Goal: Transaction & Acquisition: Purchase product/service

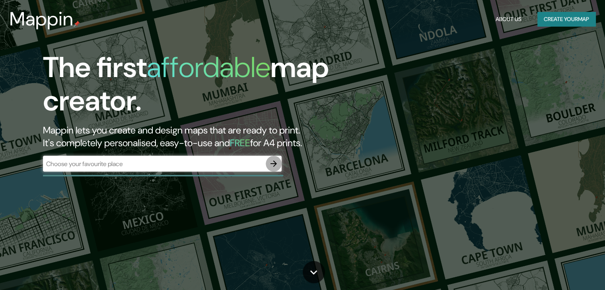
click at [271, 159] on icon "button" at bounding box center [274, 164] width 10 height 10
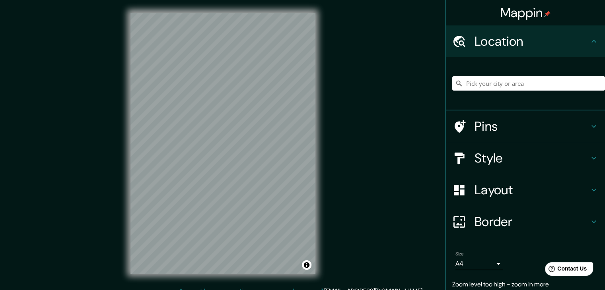
click at [177, 290] on html "Mappin Location Pins Style Layout Border Choose a border. Hint : you can make l…" at bounding box center [302, 145] width 605 height 290
click at [513, 82] on input "Pick your city or area" at bounding box center [528, 83] width 153 height 14
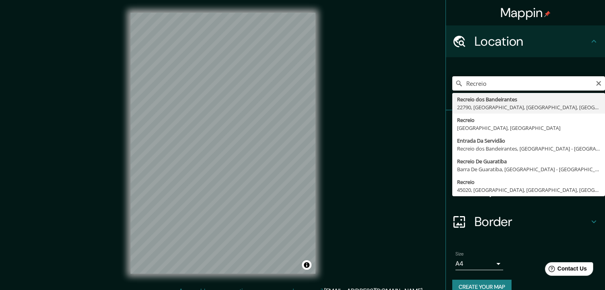
type input "Recreio dos Bandeirantes, 22790, [GEOGRAPHIC_DATA], [GEOGRAPHIC_DATA], [GEOGRAP…"
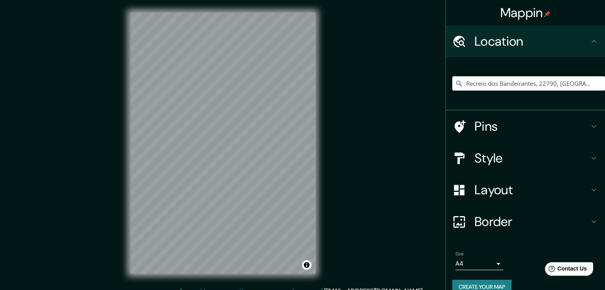
click at [590, 126] on icon at bounding box center [594, 127] width 10 height 10
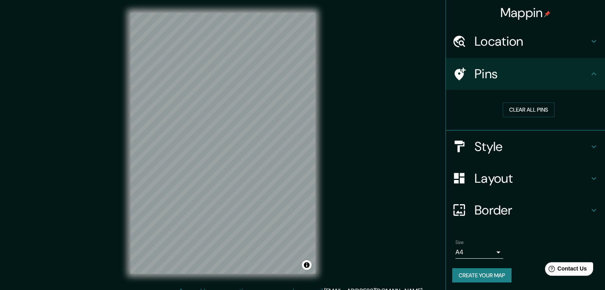
click at [579, 83] on div "Pins" at bounding box center [525, 74] width 159 height 32
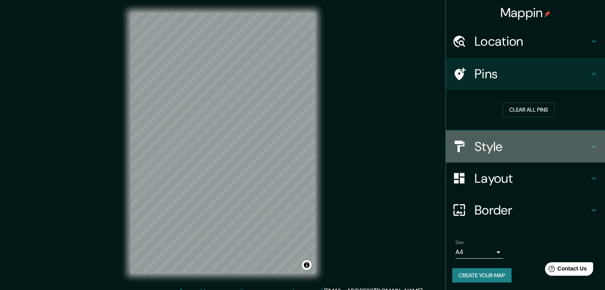
click at [573, 148] on h4 "Style" at bounding box center [531, 147] width 115 height 16
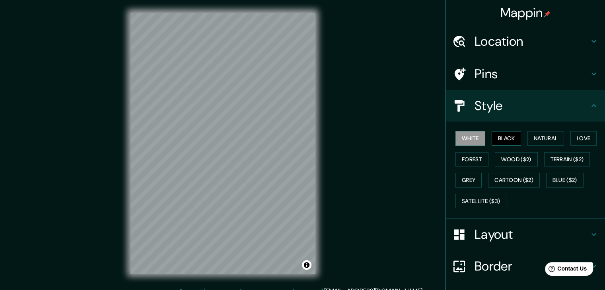
click at [509, 137] on button "Black" at bounding box center [507, 138] width 30 height 15
click at [545, 137] on button "Natural" at bounding box center [545, 138] width 37 height 15
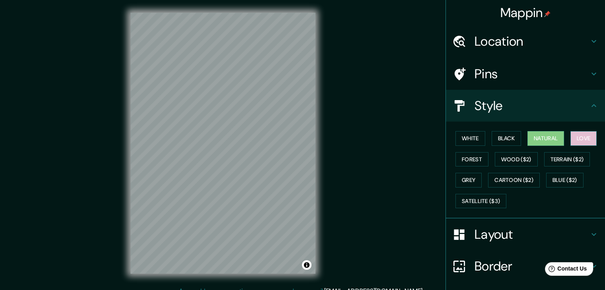
click at [579, 138] on button "Love" at bounding box center [583, 138] width 26 height 15
click at [465, 159] on button "Forest" at bounding box center [471, 159] width 33 height 15
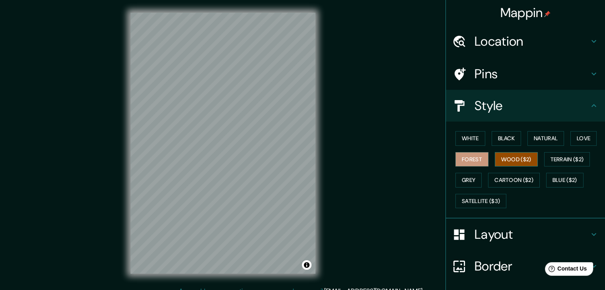
click at [495, 161] on button "Wood ($2)" at bounding box center [516, 159] width 43 height 15
click at [550, 162] on button "Terrain ($2)" at bounding box center [567, 159] width 46 height 15
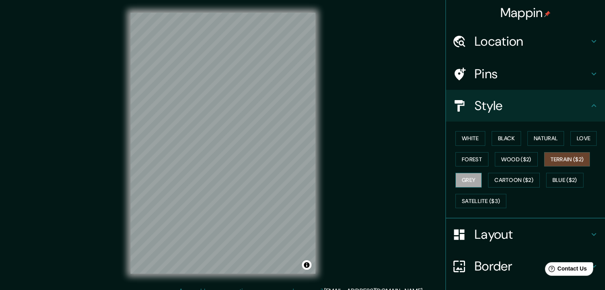
click at [456, 183] on button "Grey" at bounding box center [468, 180] width 26 height 15
click at [473, 206] on button "Satellite ($3)" at bounding box center [480, 201] width 51 height 15
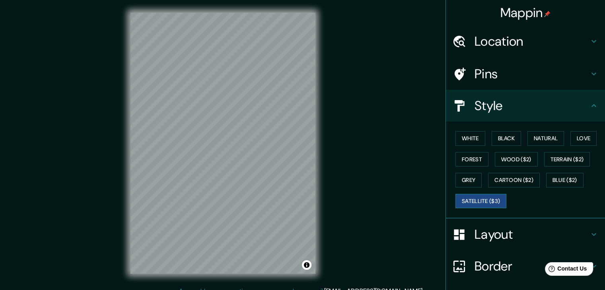
click at [473, 196] on button "Satellite ($3)" at bounding box center [480, 201] width 51 height 15
click at [470, 183] on button "Grey" at bounding box center [468, 180] width 26 height 15
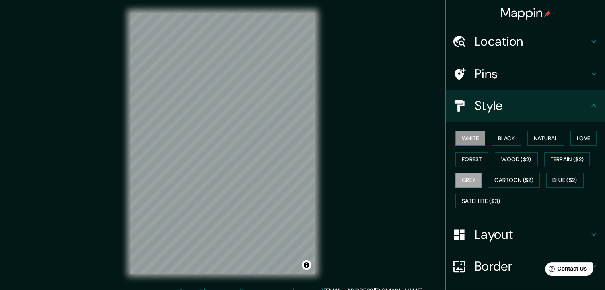
click at [467, 134] on button "White" at bounding box center [470, 138] width 30 height 15
click at [540, 142] on button "Natural" at bounding box center [545, 138] width 37 height 15
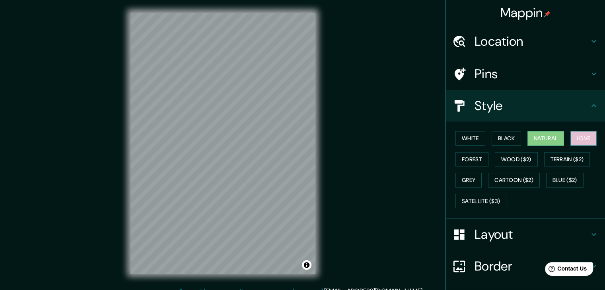
click at [570, 140] on button "Love" at bounding box center [583, 138] width 26 height 15
click at [466, 137] on button "White" at bounding box center [470, 138] width 30 height 15
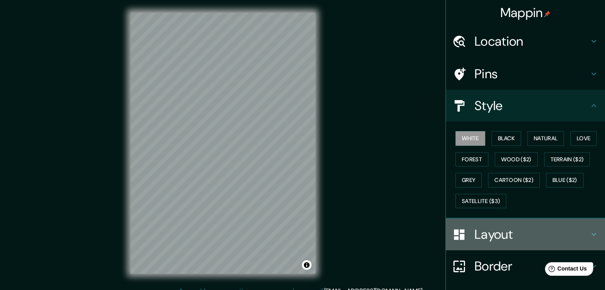
click at [513, 231] on h4 "Layout" at bounding box center [531, 235] width 115 height 16
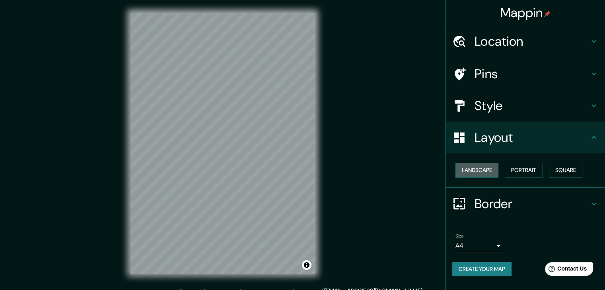
click at [480, 171] on button "Landscape" at bounding box center [476, 170] width 43 height 15
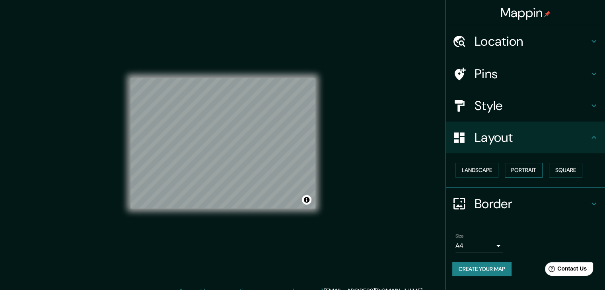
click at [522, 171] on button "Portrait" at bounding box center [524, 170] width 38 height 15
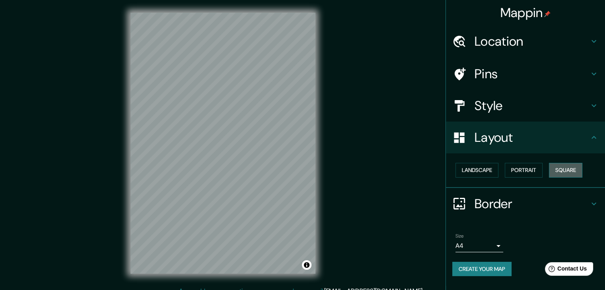
click at [563, 174] on button "Square" at bounding box center [565, 170] width 33 height 15
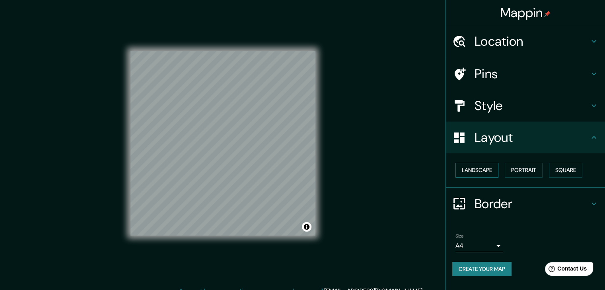
click at [476, 175] on button "Landscape" at bounding box center [476, 170] width 43 height 15
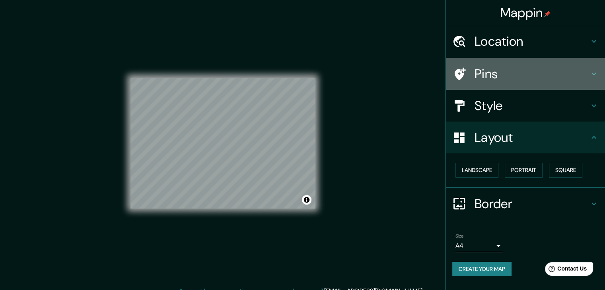
click at [572, 74] on h4 "Pins" at bounding box center [531, 74] width 115 height 16
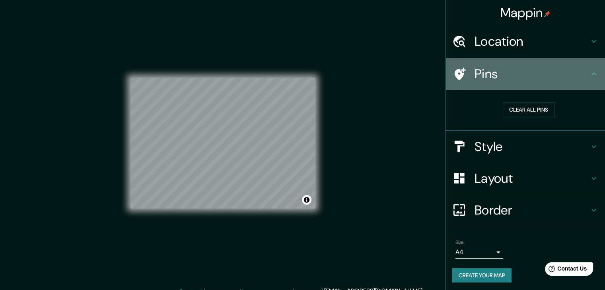
click at [459, 75] on icon at bounding box center [459, 74] width 14 height 14
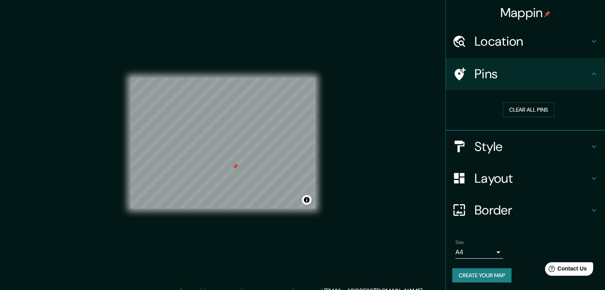
drag, startPoint x: 237, startPoint y: 159, endPoint x: 231, endPoint y: 169, distance: 11.6
click at [234, 166] on div at bounding box center [235, 166] width 6 height 6
click at [531, 110] on button "Clear all pins" at bounding box center [529, 110] width 52 height 15
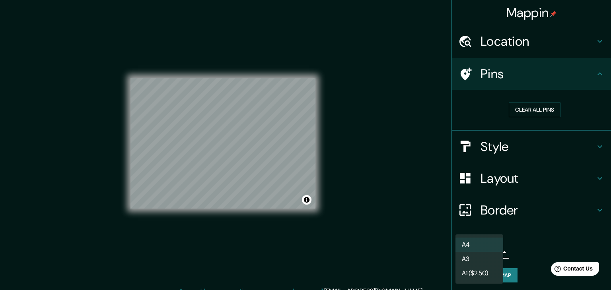
click at [486, 254] on body "Mappin Location [GEOGRAPHIC_DATA], 22790, [GEOGRAPHIC_DATA], [GEOGRAPHIC_DATA],…" at bounding box center [305, 145] width 611 height 290
click at [489, 260] on li "A3" at bounding box center [479, 259] width 48 height 14
type input "a4"
click at [490, 253] on body "Mappin Location [GEOGRAPHIC_DATA], 22790, [GEOGRAPHIC_DATA], [GEOGRAPHIC_DATA],…" at bounding box center [305, 145] width 611 height 290
click at [490, 255] on li "A3" at bounding box center [479, 259] width 48 height 14
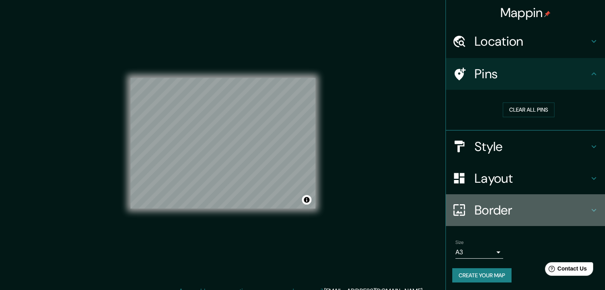
click at [533, 211] on h4 "Border" at bounding box center [531, 210] width 115 height 16
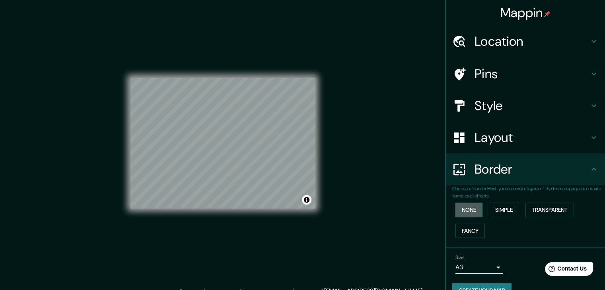
click at [474, 210] on button "None" at bounding box center [468, 210] width 27 height 15
click at [503, 208] on button "Simple" at bounding box center [504, 210] width 30 height 15
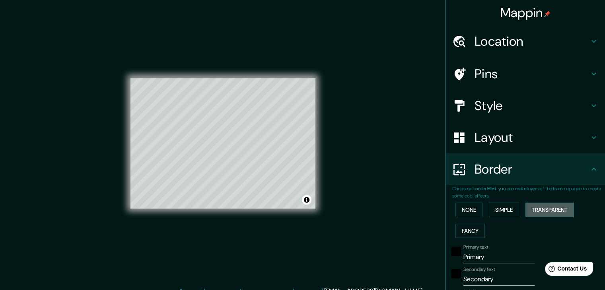
click at [537, 211] on button "Transparent" at bounding box center [549, 210] width 49 height 15
click at [466, 229] on button "Fancy" at bounding box center [469, 231] width 29 height 15
click at [466, 206] on button "None" at bounding box center [468, 210] width 27 height 15
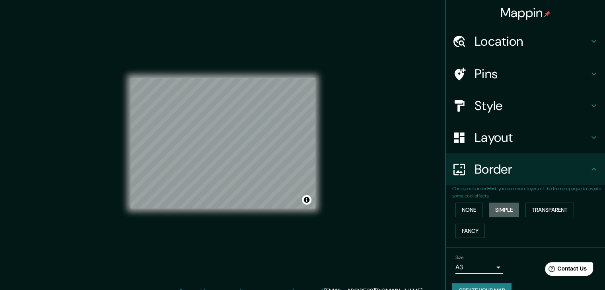
click at [495, 211] on button "Simple" at bounding box center [504, 210] width 30 height 15
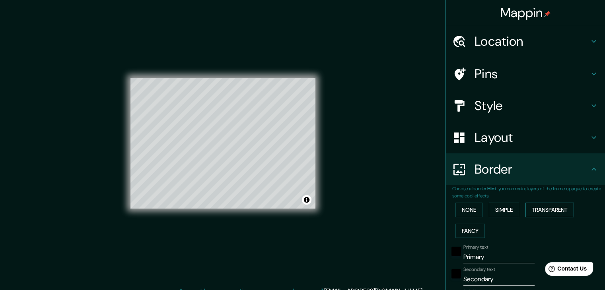
click at [538, 209] on button "Transparent" at bounding box center [549, 210] width 49 height 15
click at [505, 212] on button "Simple" at bounding box center [504, 210] width 30 height 15
click at [464, 212] on button "None" at bounding box center [468, 210] width 27 height 15
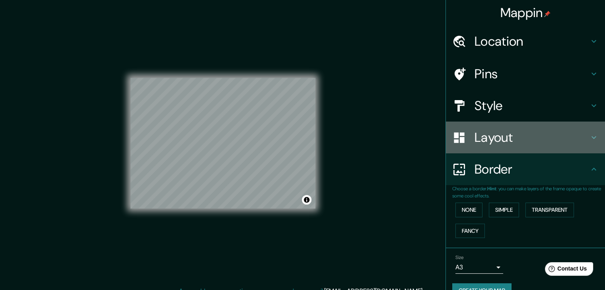
click at [520, 131] on h4 "Layout" at bounding box center [531, 138] width 115 height 16
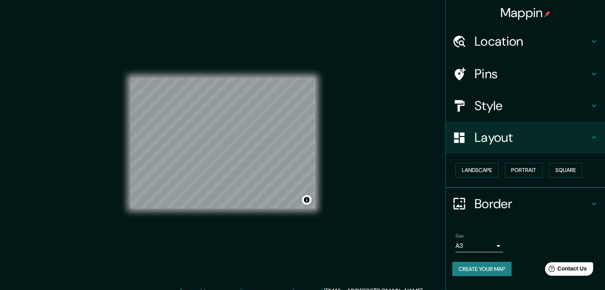
click at [513, 45] on h4 "Location" at bounding box center [531, 41] width 115 height 16
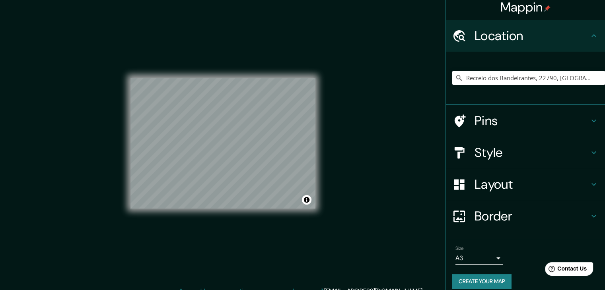
scroll to position [14, 0]
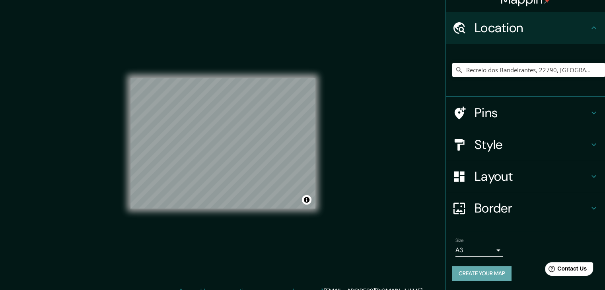
click at [486, 272] on button "Create your map" at bounding box center [481, 273] width 59 height 15
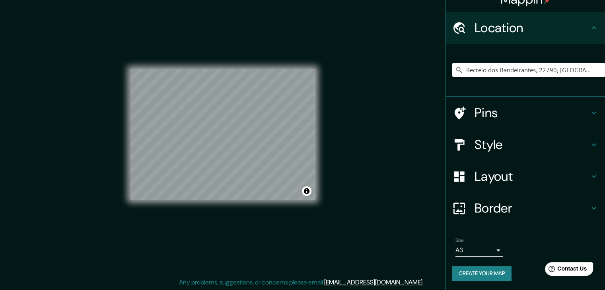
scroll to position [9, 0]
click at [482, 273] on button "Create your map" at bounding box center [481, 273] width 59 height 15
click at [481, 269] on button "Create your map" at bounding box center [481, 273] width 59 height 15
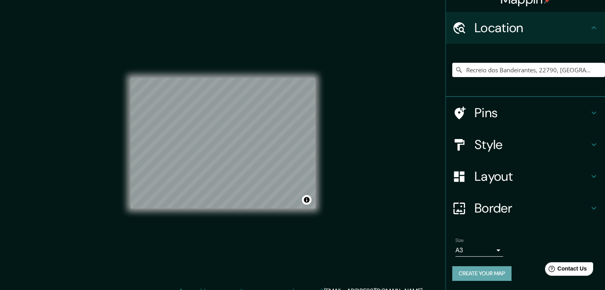
click at [486, 276] on button "Create your map" at bounding box center [481, 273] width 59 height 15
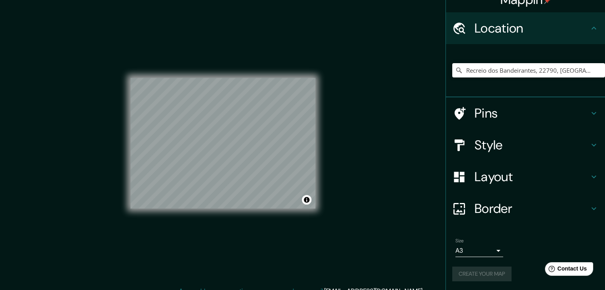
scroll to position [14, 0]
click at [305, 204] on button "Toggle attribution" at bounding box center [307, 200] width 10 height 10
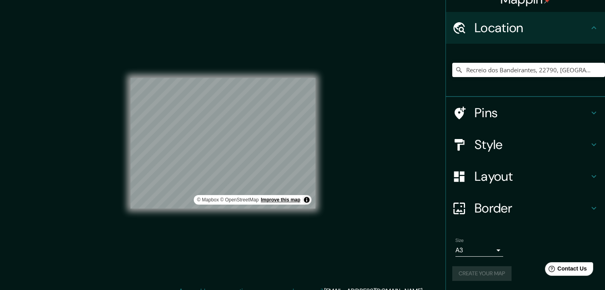
click at [297, 200] on link "Improve this map" at bounding box center [280, 200] width 39 height 6
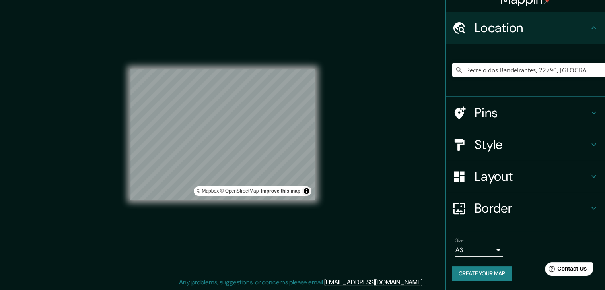
scroll to position [9, 0]
drag, startPoint x: 242, startPoint y: 111, endPoint x: 234, endPoint y: 113, distance: 8.2
click at [234, 113] on div at bounding box center [232, 112] width 6 height 6
click at [509, 109] on h4 "Pins" at bounding box center [531, 113] width 115 height 16
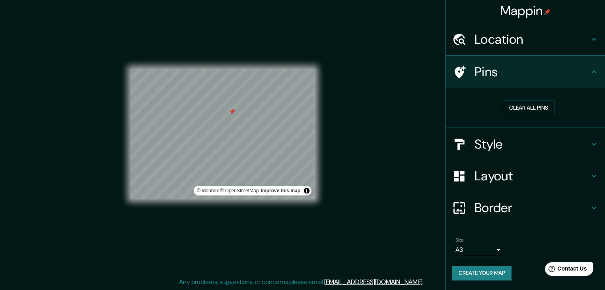
scroll to position [2, 0]
click at [530, 105] on button "Clear all pins" at bounding box center [529, 108] width 52 height 15
